Goal: Task Accomplishment & Management: Manage account settings

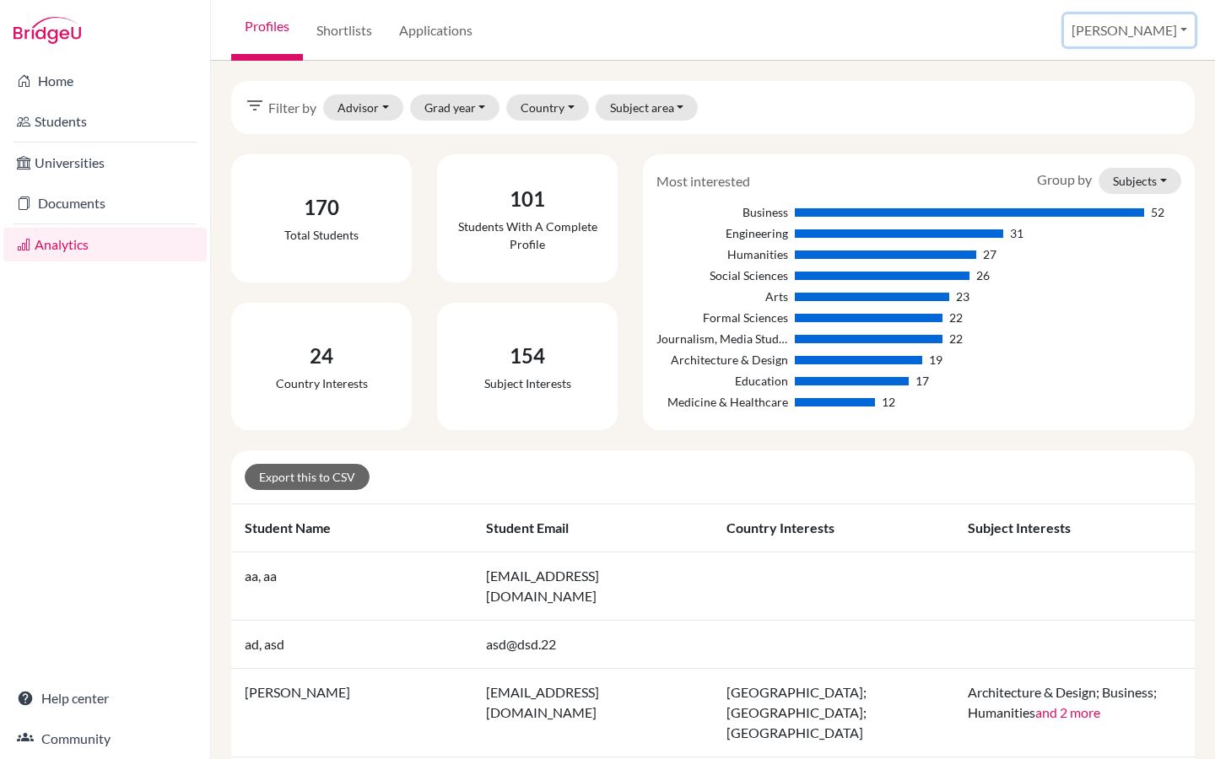
click at [1154, 37] on button "Riya" at bounding box center [1129, 30] width 131 height 32
click at [1109, 148] on button "Log out" at bounding box center [1051, 137] width 133 height 27
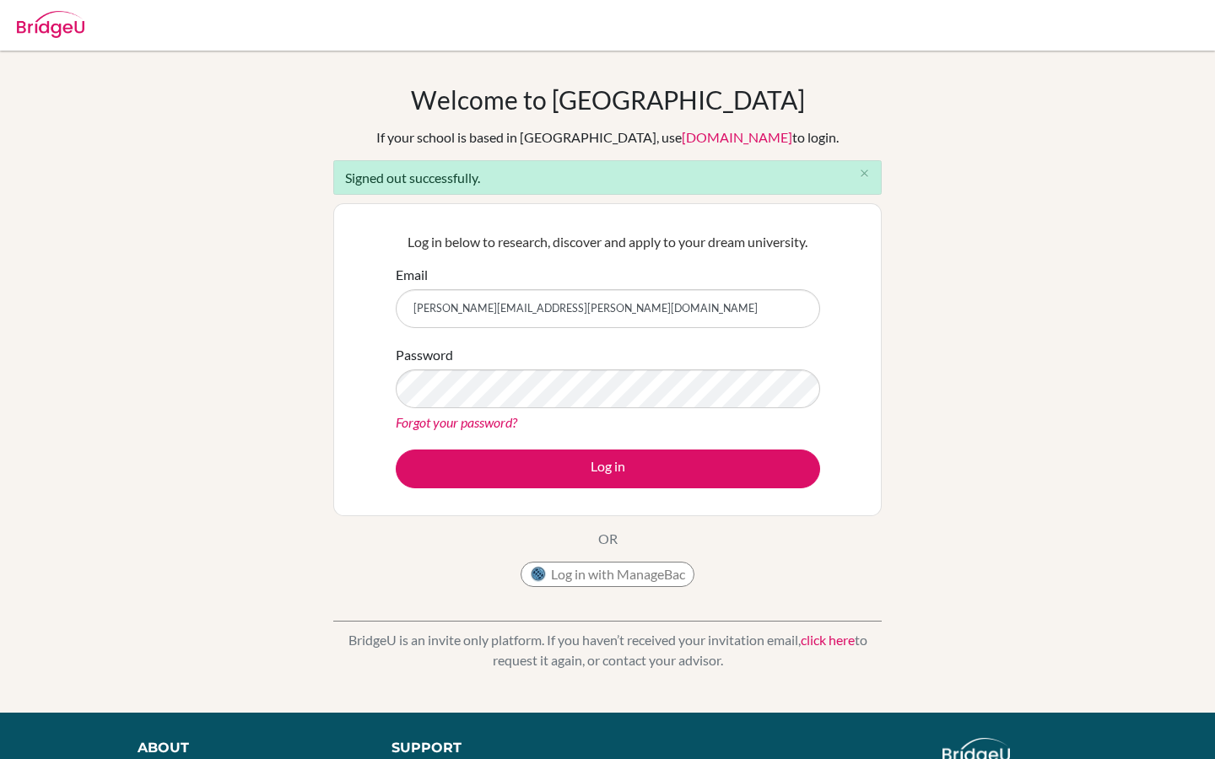
type input "[PERSON_NAME][EMAIL_ADDRESS][PERSON_NAME][DOMAIN_NAME]"
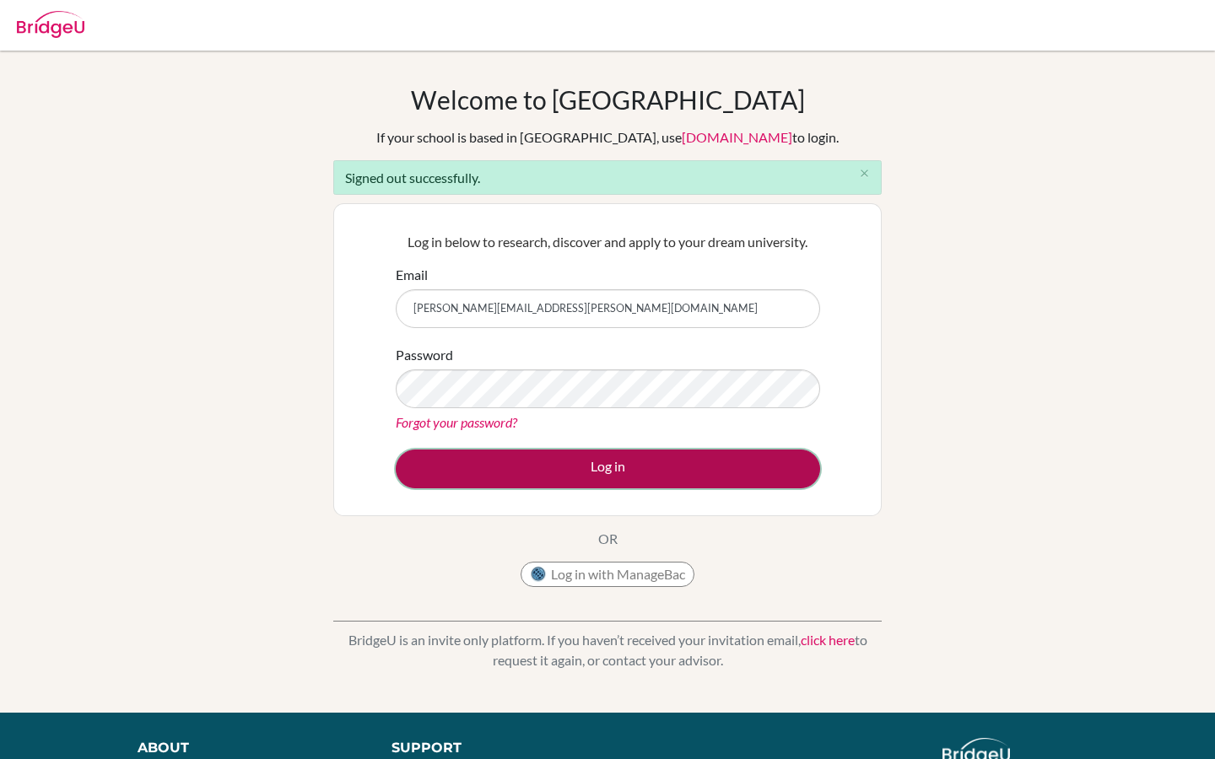
click at [567, 464] on button "Log in" at bounding box center [608, 469] width 424 height 39
